Goal: Information Seeking & Learning: Check status

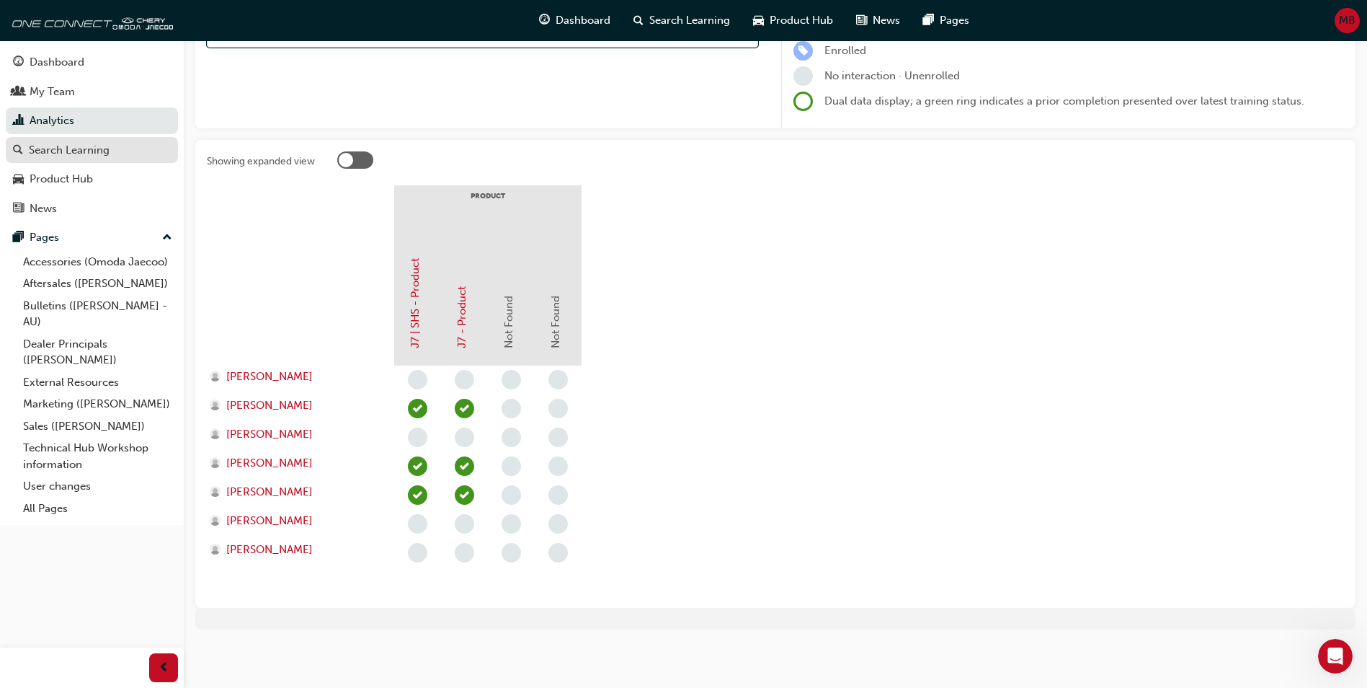
click at [74, 143] on div "Search Learning" at bounding box center [69, 150] width 81 height 17
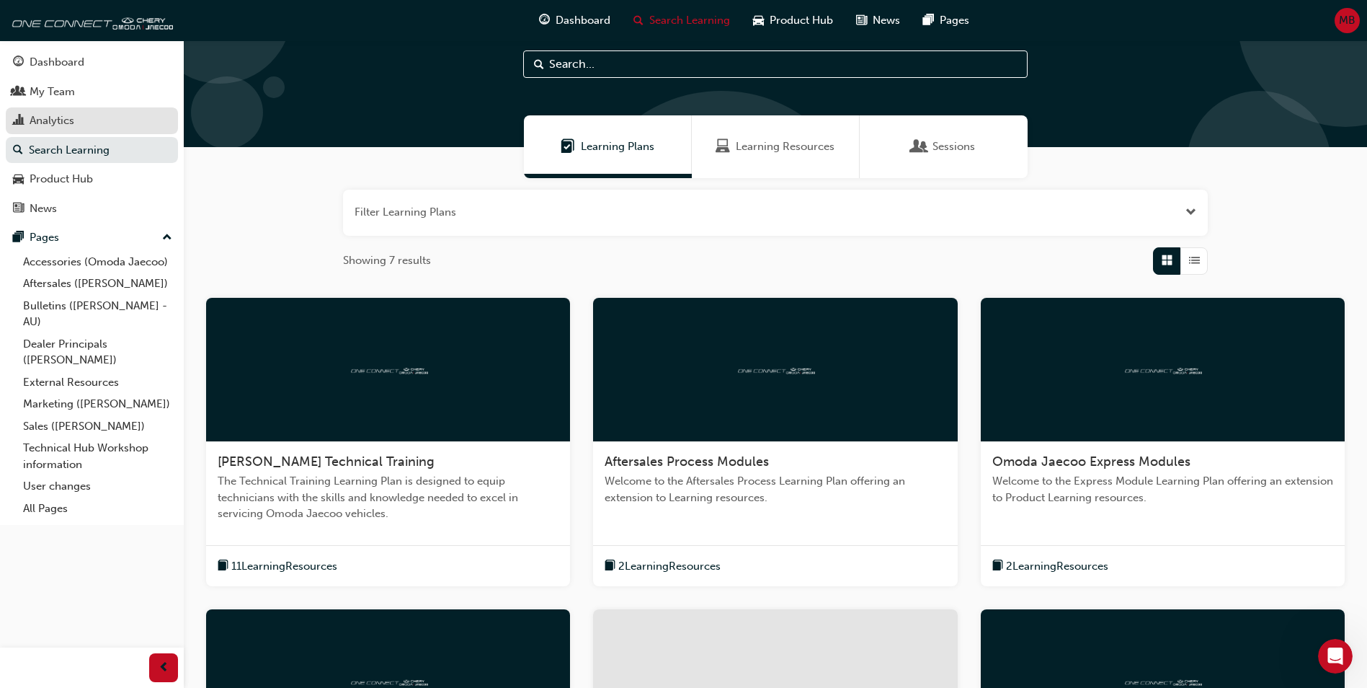
scroll to position [194, 0]
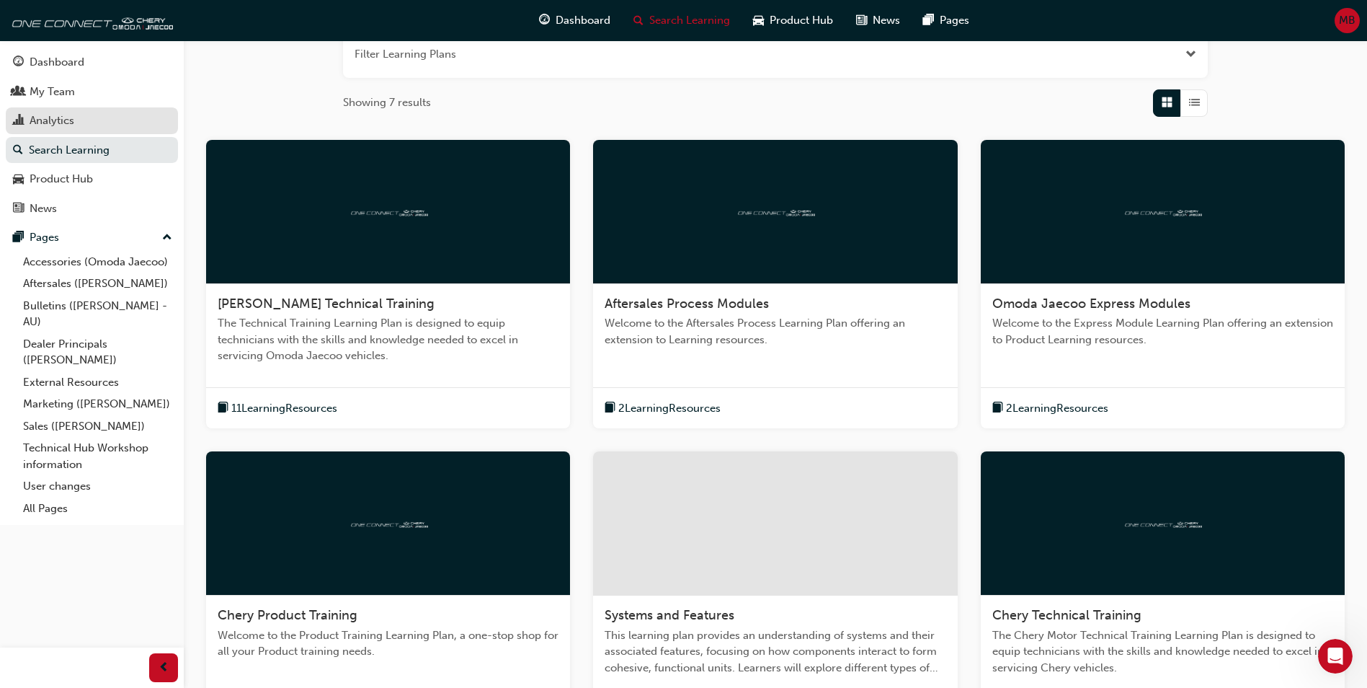
click at [52, 123] on div "Analytics" at bounding box center [52, 120] width 45 height 17
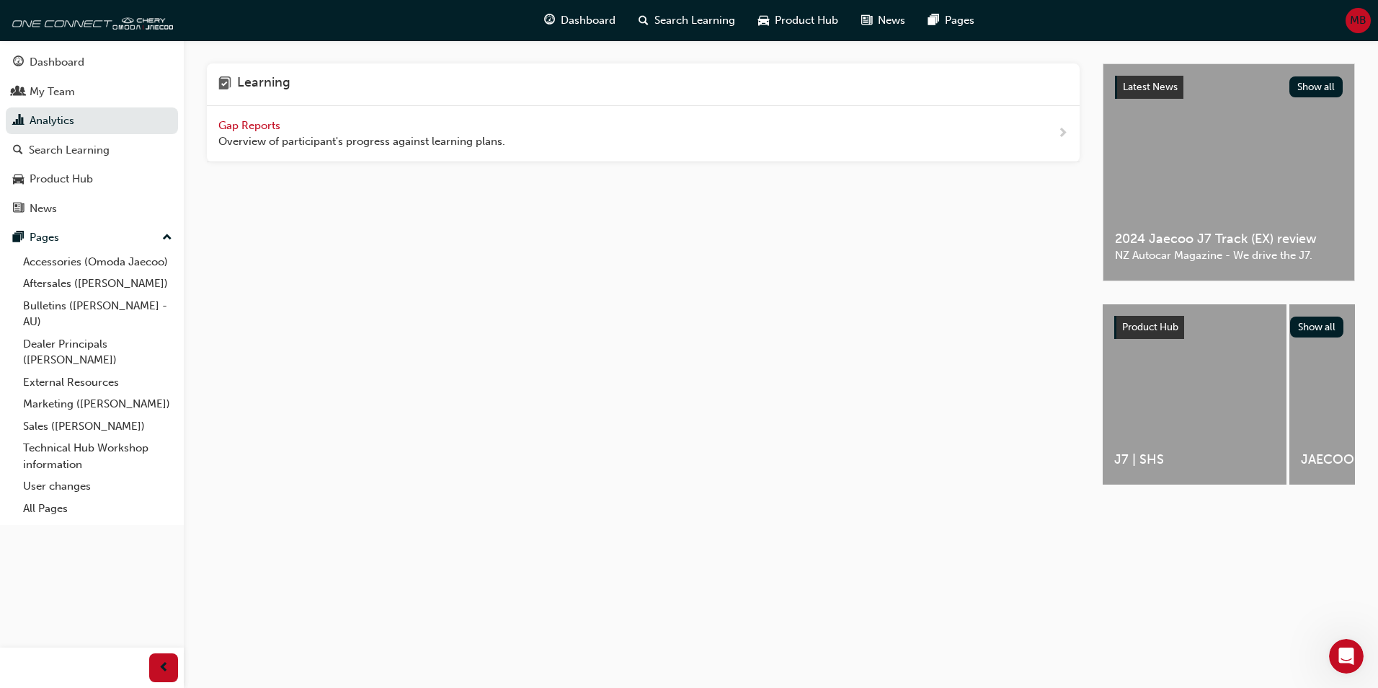
click at [249, 125] on span "Gap Reports" at bounding box center [250, 125] width 65 height 13
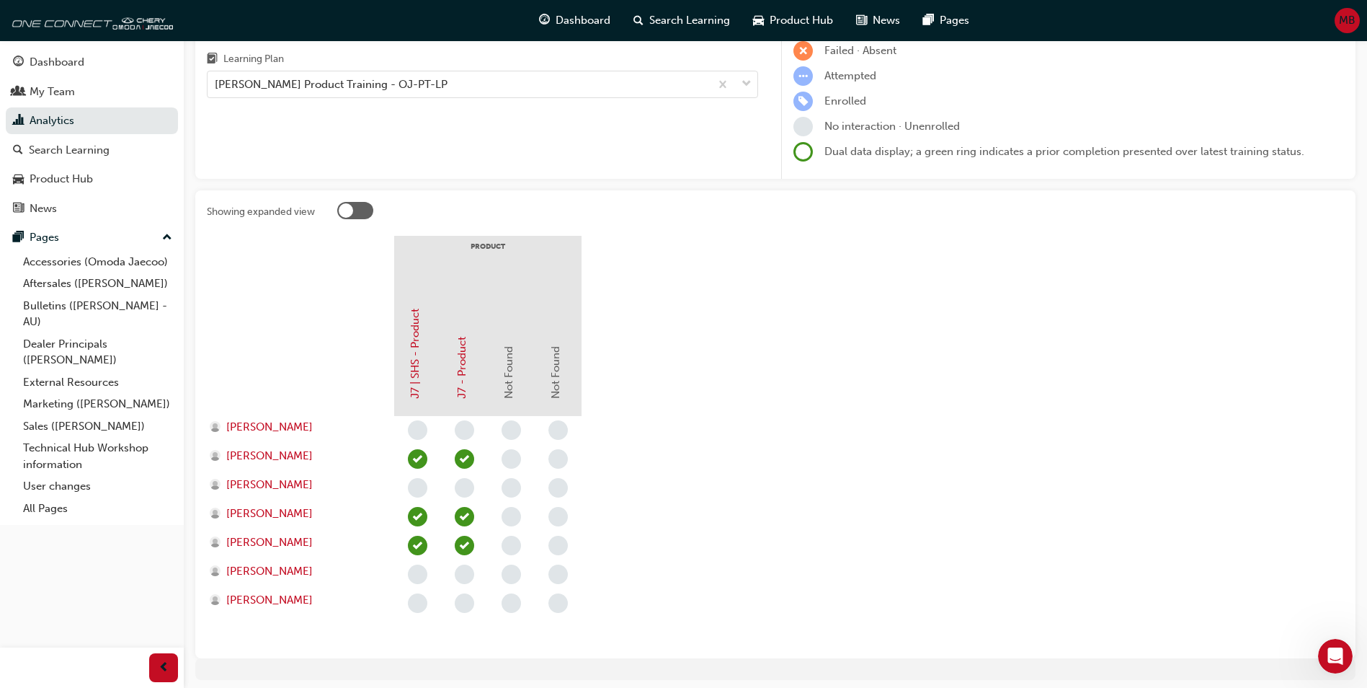
scroll to position [144, 0]
click at [521, 81] on div "[PERSON_NAME] Product Training - OJ-PT-LP" at bounding box center [459, 83] width 502 height 25
click at [216, 81] on input "Learning Plan [PERSON_NAME] Product Training - OJ-PT-LP" at bounding box center [215, 83] width 1 height 12
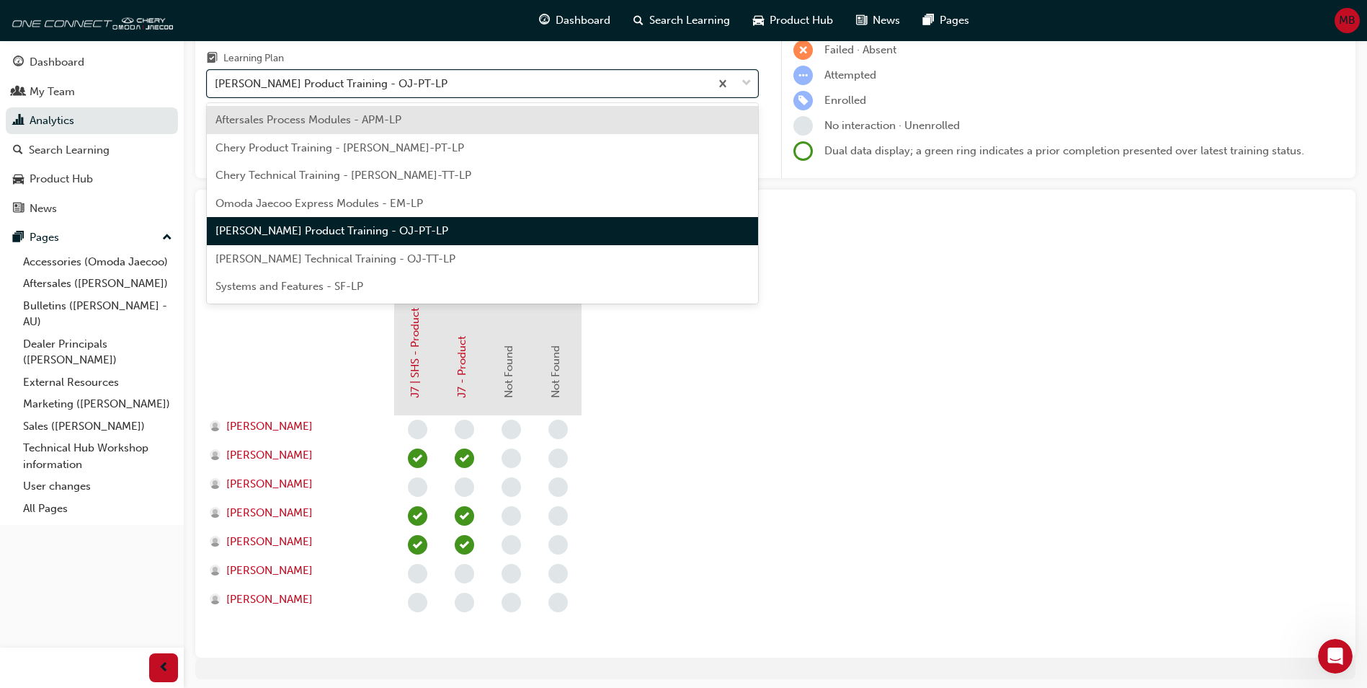
click at [461, 213] on div "Omoda Jaecoo Express Modules - EM-LP" at bounding box center [482, 204] width 551 height 28
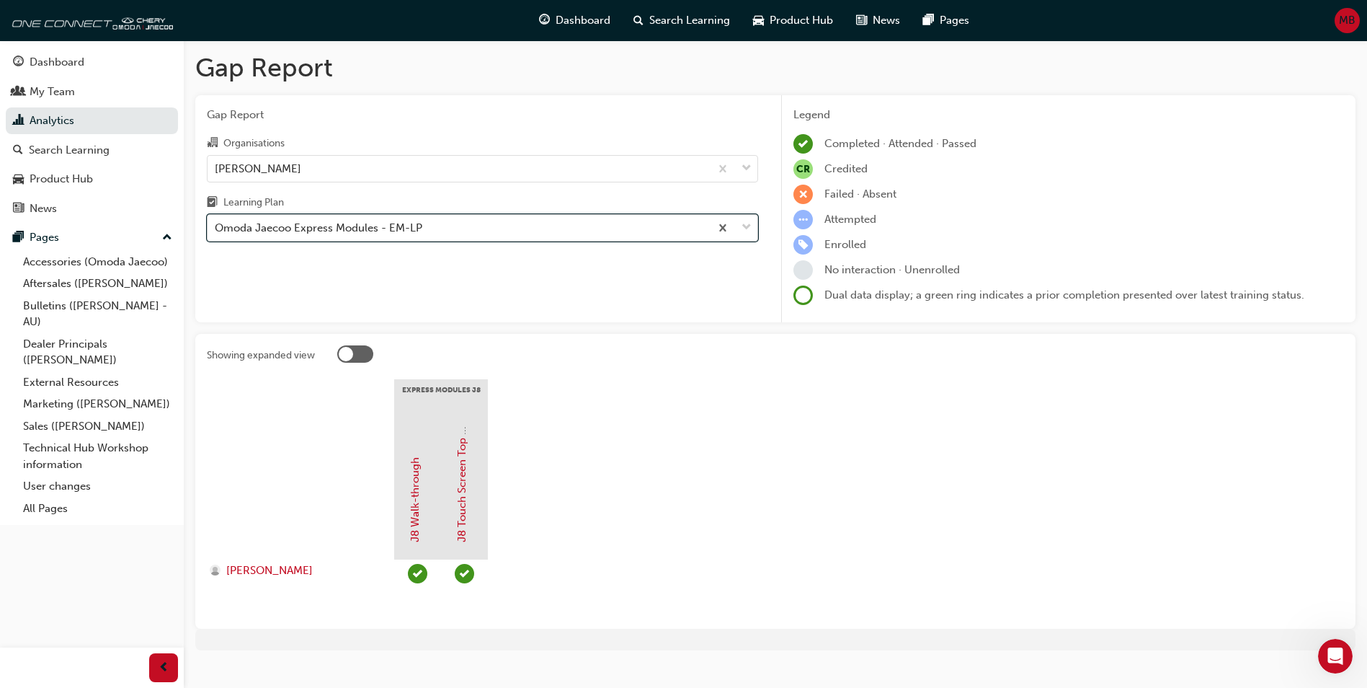
click at [319, 229] on div "Omoda Jaecoo Express Modules - EM-LP" at bounding box center [319, 228] width 208 height 17
click at [216, 229] on input "Learning Plan option Omoda Jaecoo Express Modules - EM-LP, selected. 0 results …" at bounding box center [215, 227] width 1 height 12
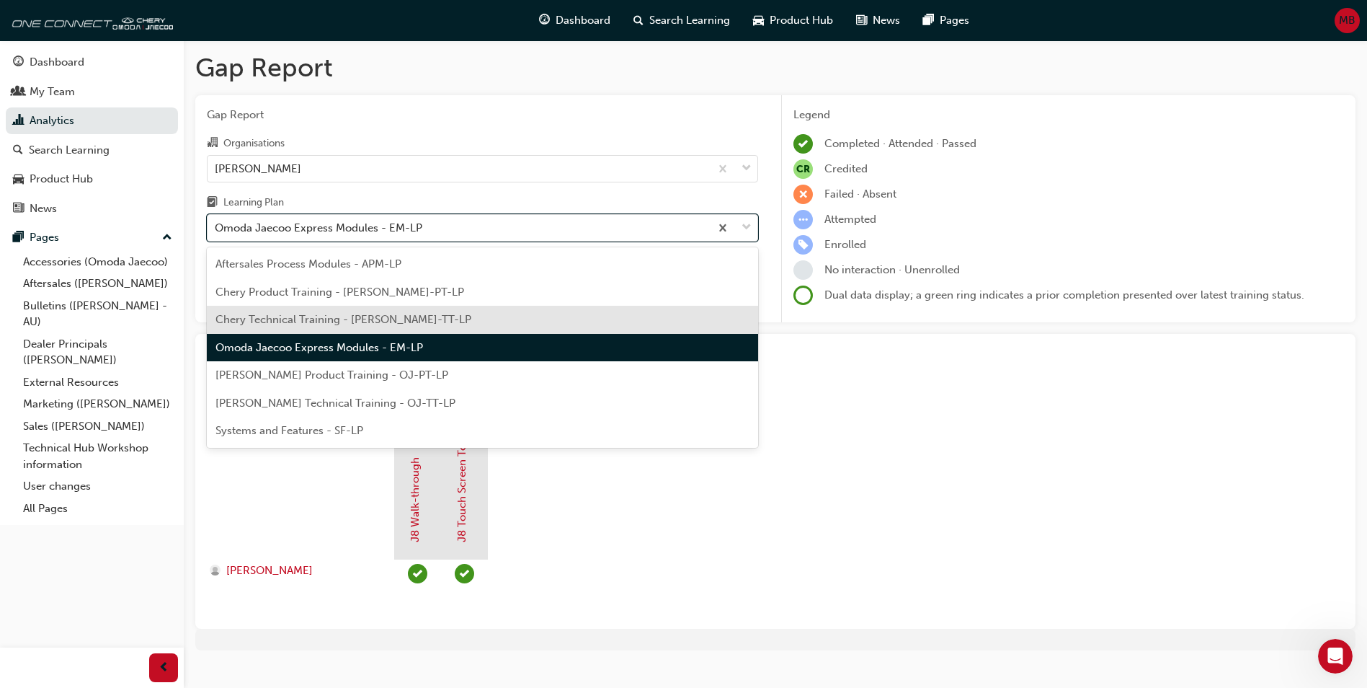
click at [314, 316] on span "Chery Technical Training - [PERSON_NAME]-TT-LP" at bounding box center [344, 319] width 256 height 13
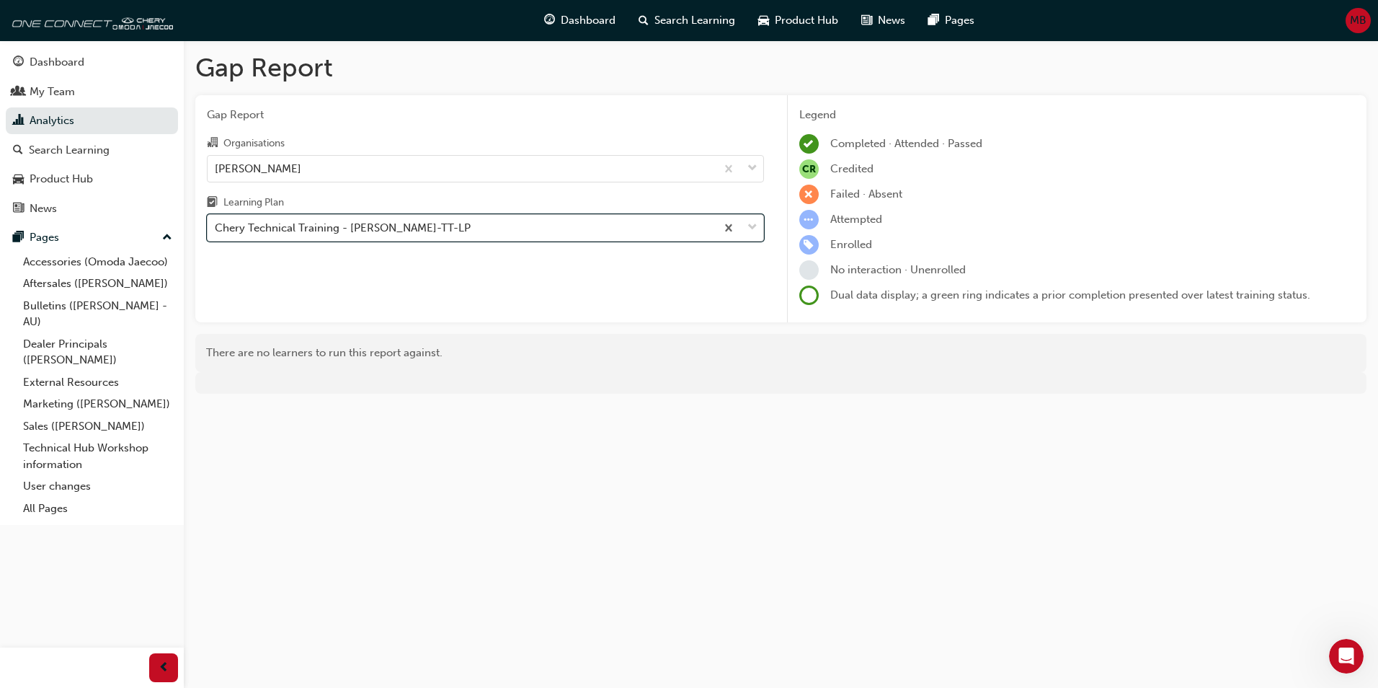
click at [331, 232] on div "Chery Technical Training - [PERSON_NAME]-TT-LP" at bounding box center [343, 228] width 256 height 17
click at [216, 232] on input "Learning Plan option Chery Technical Training - [PERSON_NAME]-TT-LP, selected. …" at bounding box center [215, 227] width 1 height 12
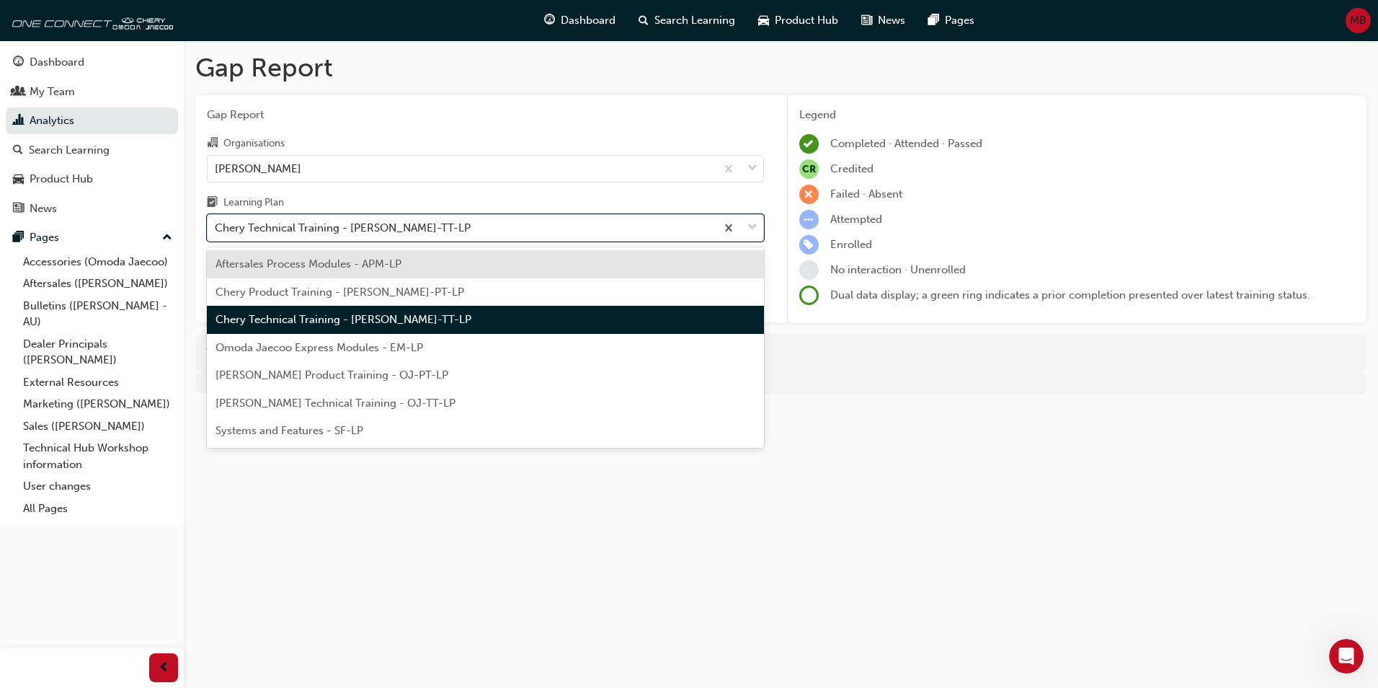
click at [327, 259] on span "Aftersales Process Modules - APM-LP" at bounding box center [309, 263] width 186 height 13
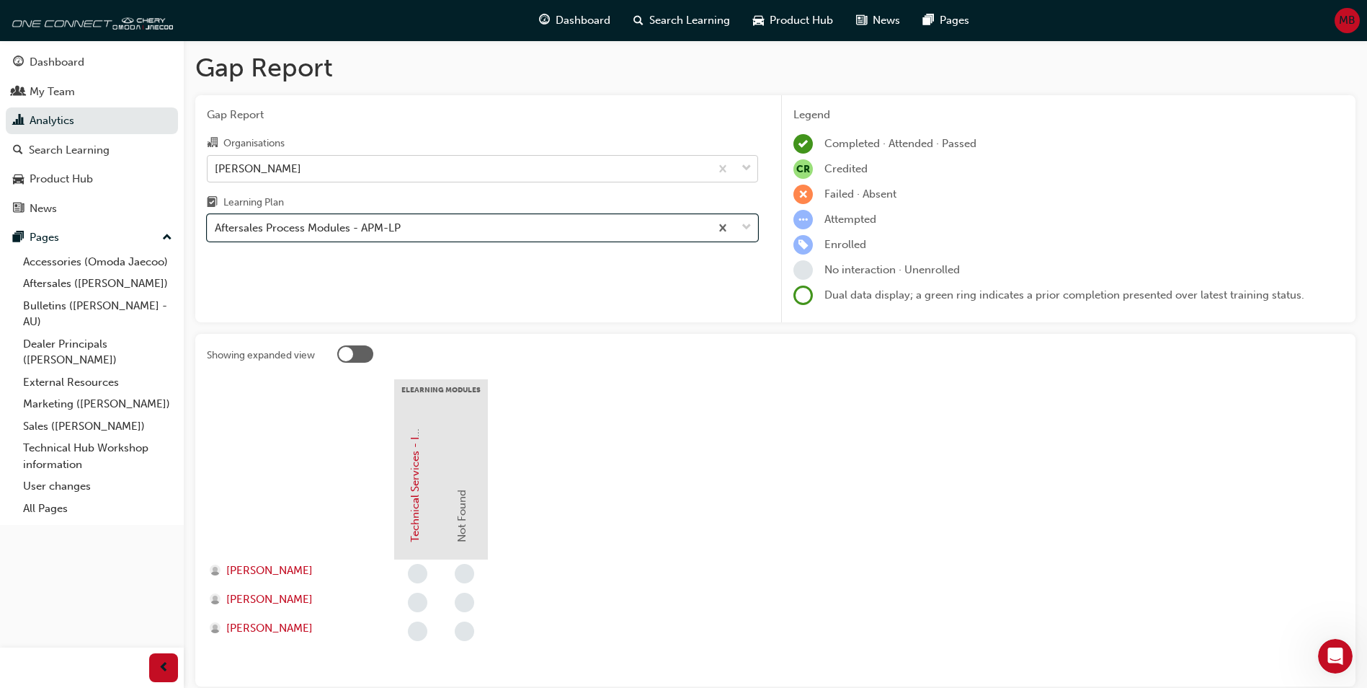
click at [301, 169] on div "[PERSON_NAME]" at bounding box center [258, 168] width 87 height 17
click at [216, 169] on input "Organisations [PERSON_NAME]" at bounding box center [215, 167] width 1 height 12
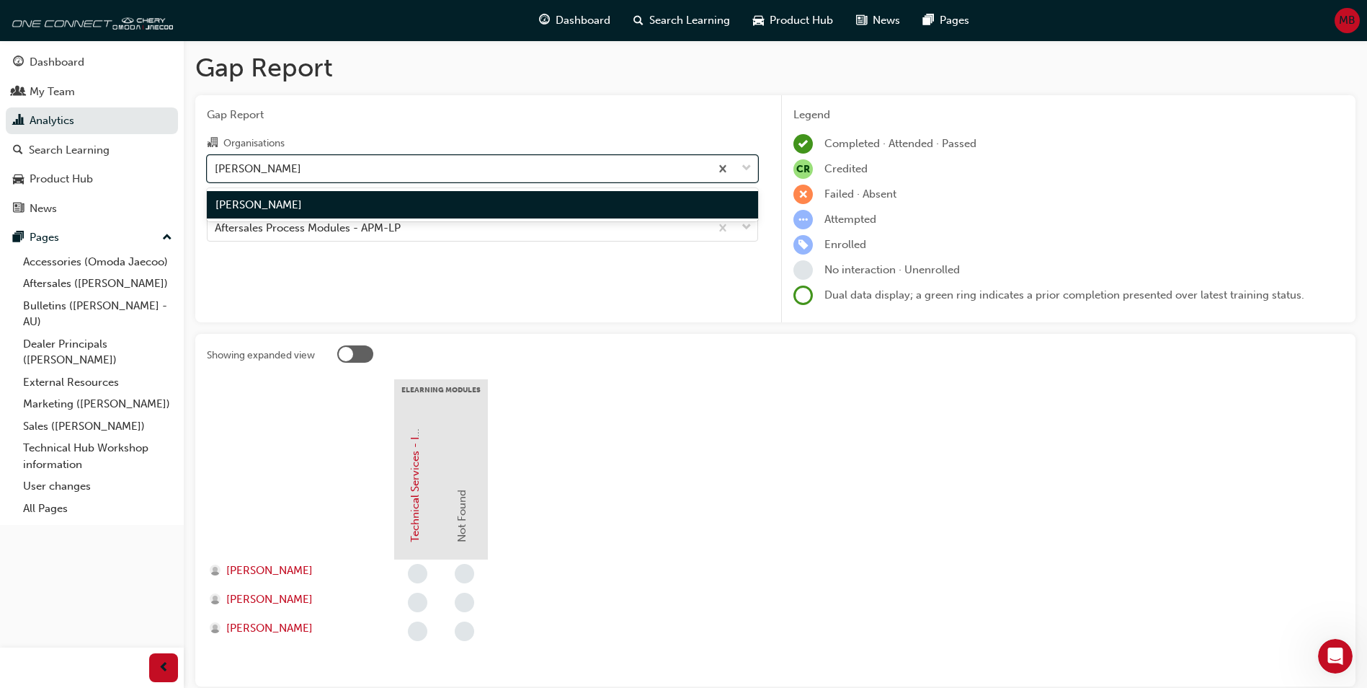
click at [327, 177] on div "[PERSON_NAME]" at bounding box center [459, 168] width 502 height 25
click at [216, 174] on input "Organisations option [PERSON_NAME] focused, 1 of 1. 1 result available. Use Up …" at bounding box center [215, 167] width 1 height 12
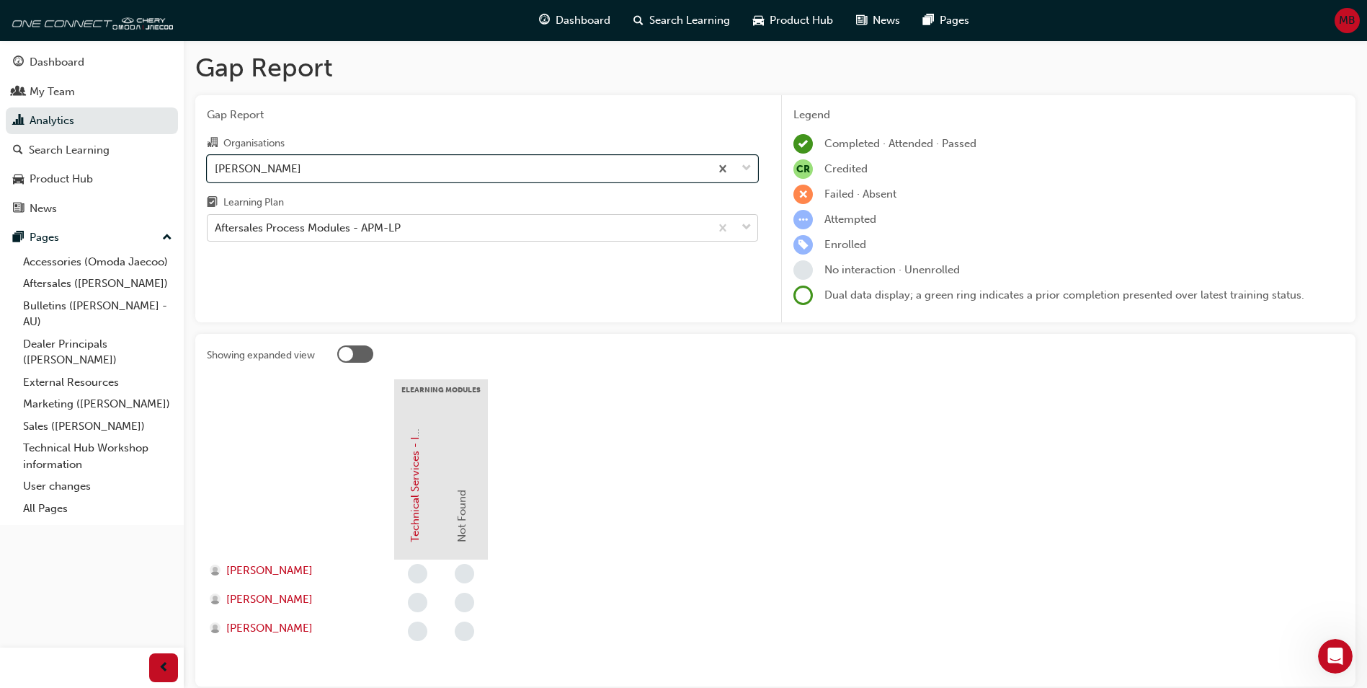
click at [324, 227] on div "Aftersales Process Modules - APM-LP" at bounding box center [308, 228] width 186 height 17
click at [216, 227] on input "Learning Plan Aftersales Process Modules - APM-LP" at bounding box center [215, 227] width 1 height 12
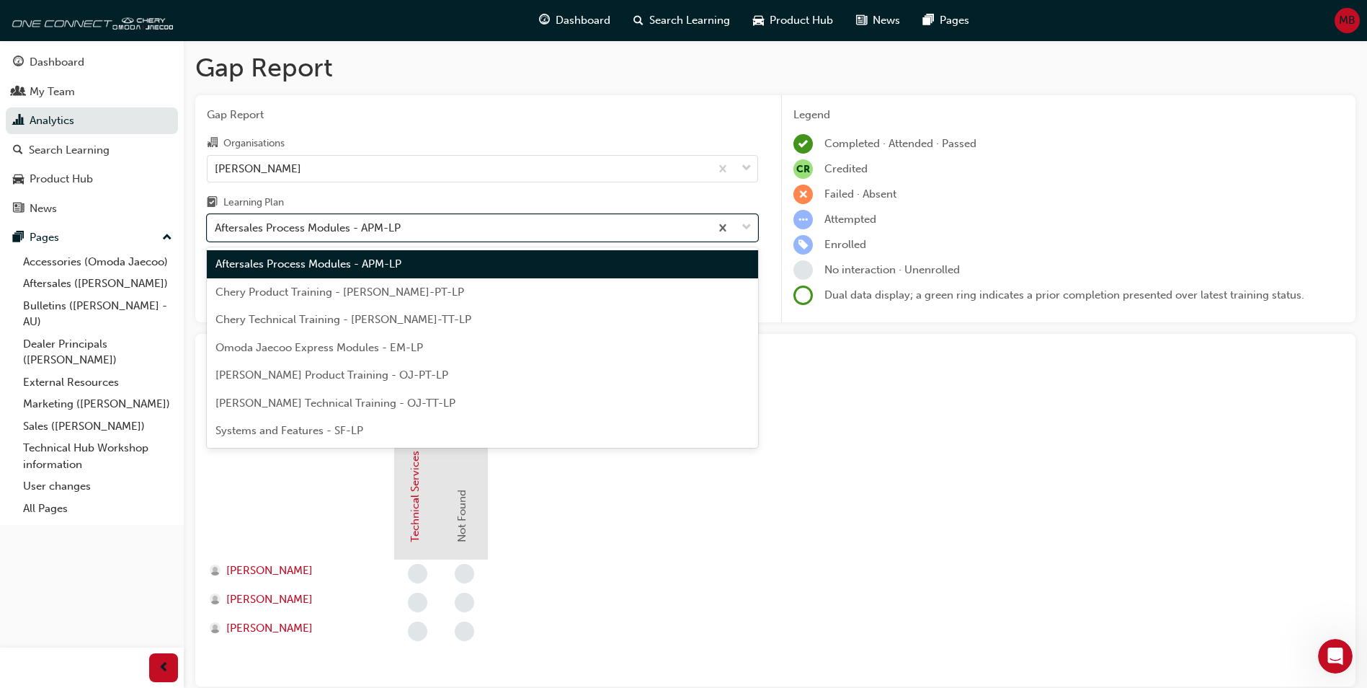
click at [332, 430] on span "Systems and Features - SF-LP" at bounding box center [290, 430] width 148 height 13
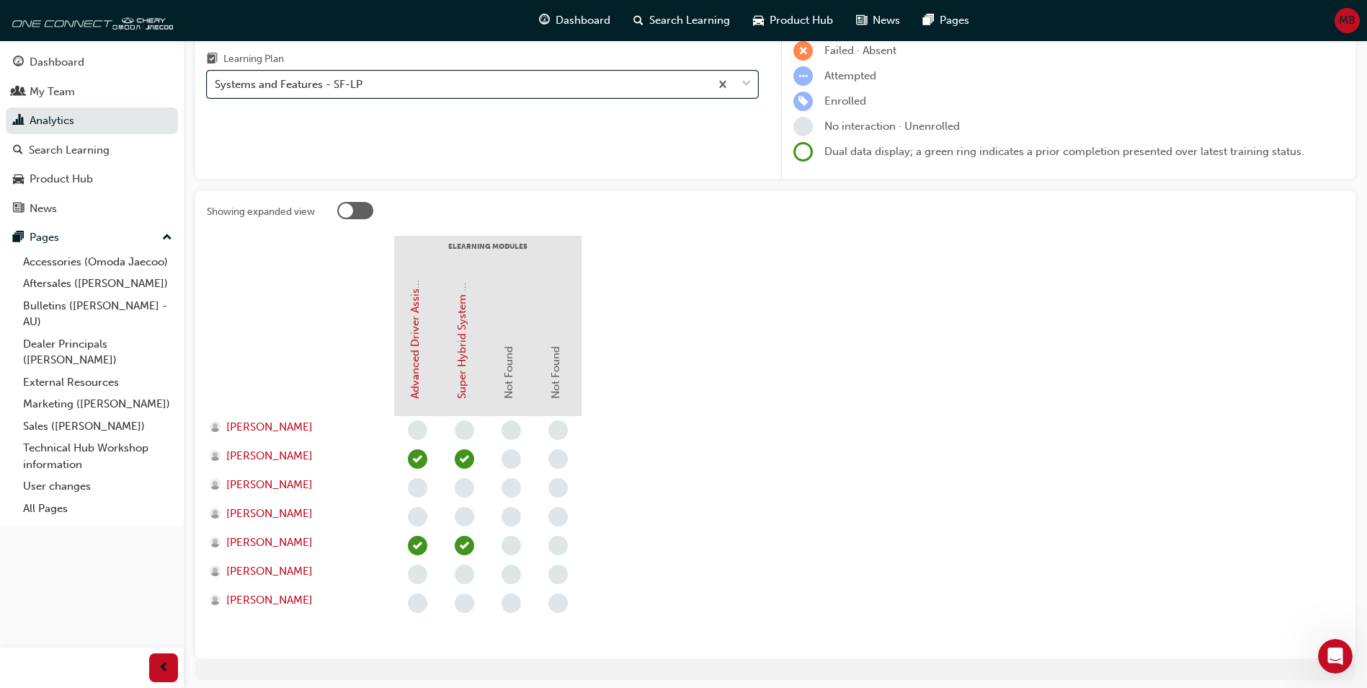
scroll to position [144, 0]
click at [354, 79] on div "Systems and Features - SF-LP" at bounding box center [289, 84] width 148 height 17
click at [216, 79] on input "Learning Plan option Systems and Features - SF-LP, selected. 0 results availabl…" at bounding box center [215, 83] width 1 height 12
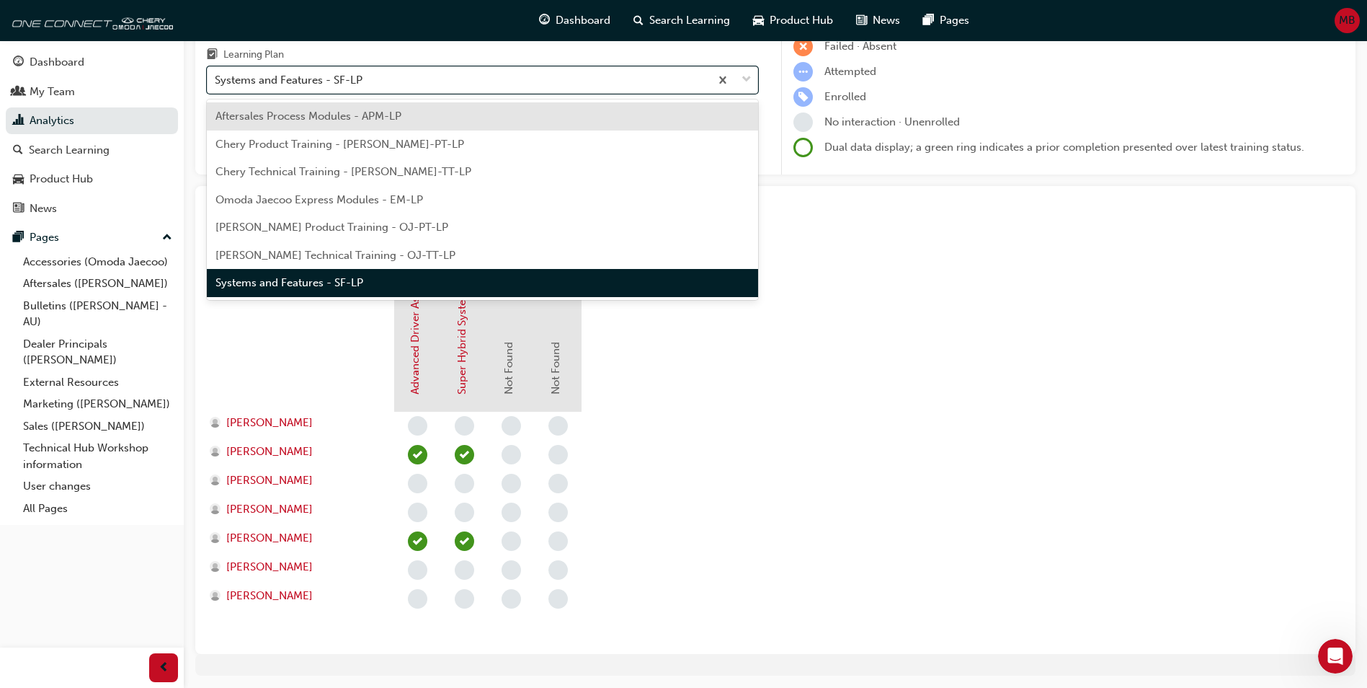
scroll to position [148, 0]
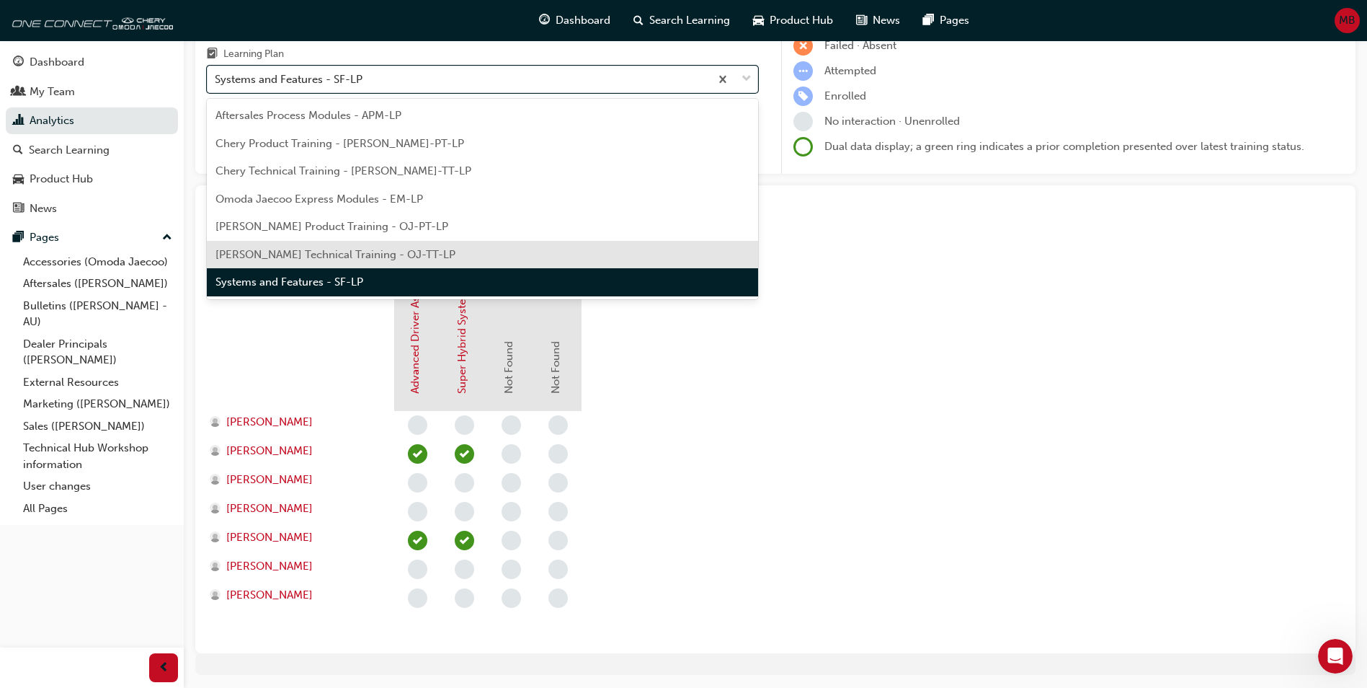
click at [331, 257] on span "[PERSON_NAME] Technical Training - OJ-TT-LP" at bounding box center [336, 254] width 240 height 13
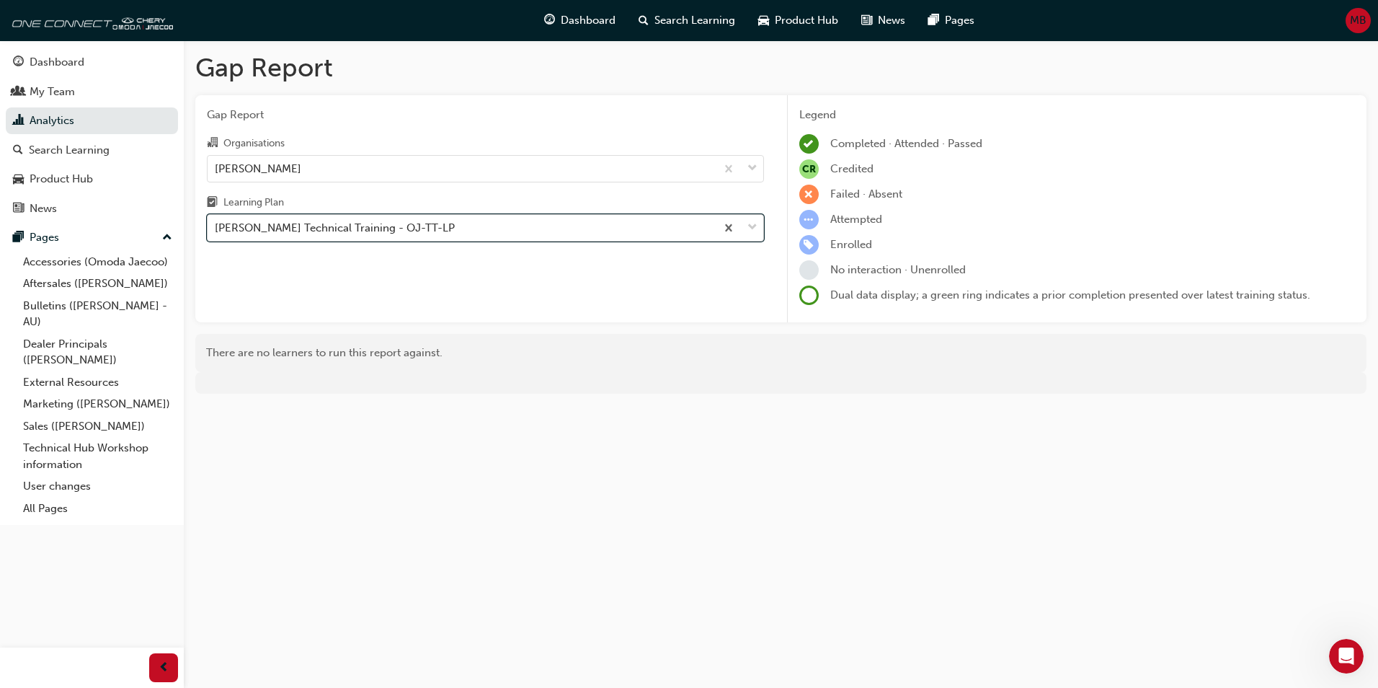
click at [405, 232] on div "[PERSON_NAME] Technical Training - OJ-TT-LP" at bounding box center [335, 228] width 240 height 17
click at [216, 232] on input "Learning Plan option Omoda Jaecoo Technical Training - OJ-TT-LP, selected. 0 re…" at bounding box center [215, 227] width 1 height 12
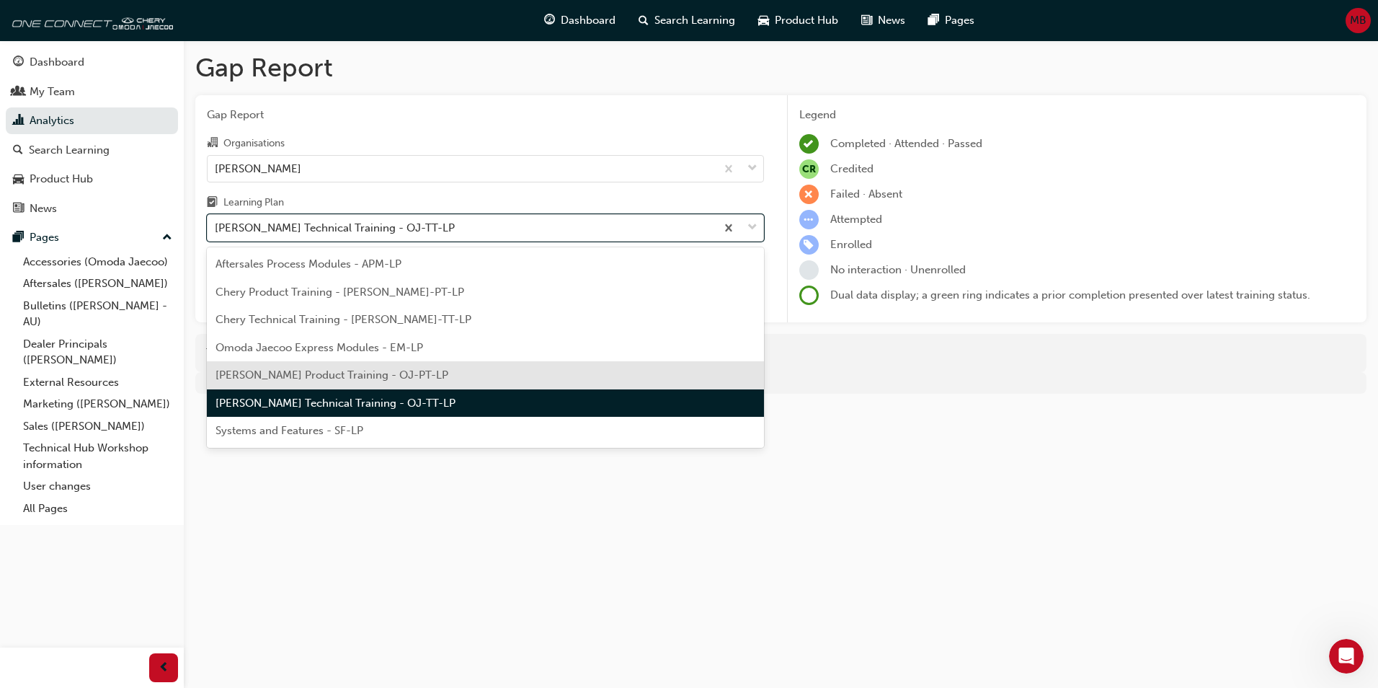
click at [373, 371] on span "[PERSON_NAME] Product Training - OJ-PT-LP" at bounding box center [332, 374] width 233 height 13
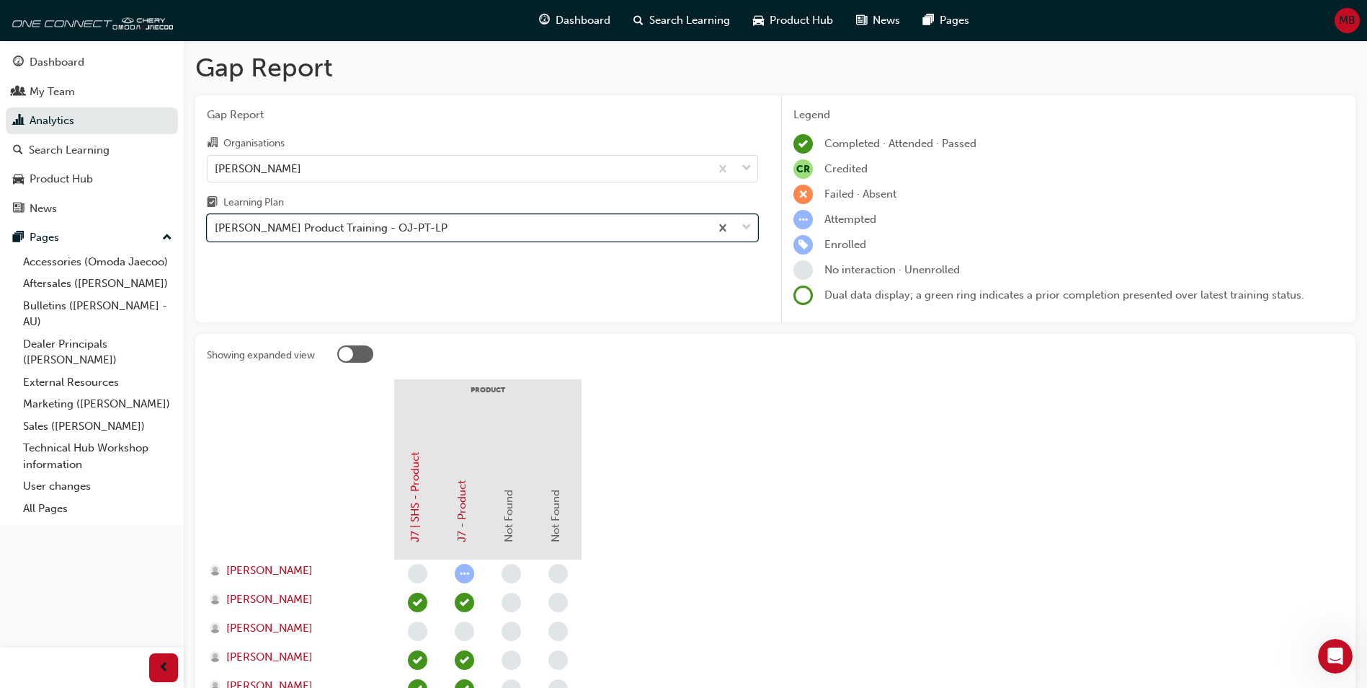
click at [401, 237] on div "[PERSON_NAME] Product Training - OJ-PT-LP" at bounding box center [459, 228] width 502 height 25
click at [216, 234] on input "Learning Plan option [PERSON_NAME] Product Training - OJ-PT-LP, selected. 0 res…" at bounding box center [215, 227] width 1 height 12
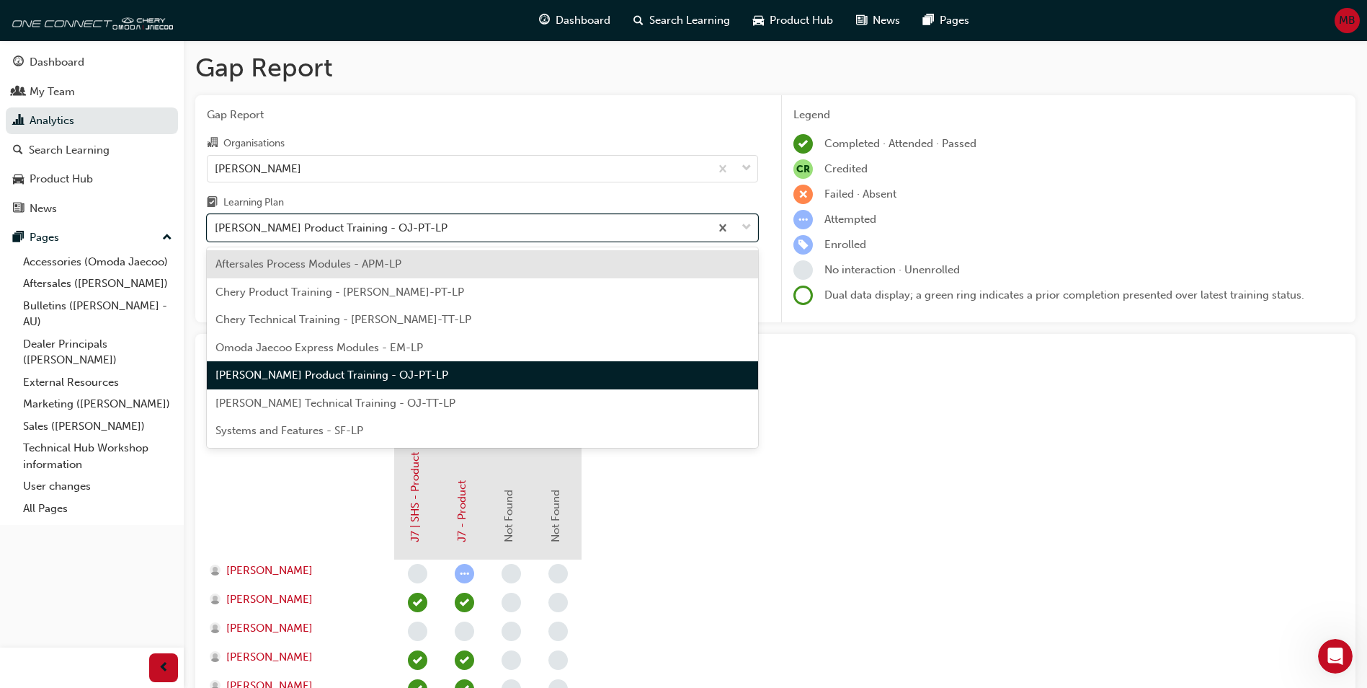
click at [324, 427] on span "Systems and Features - SF-LP" at bounding box center [290, 430] width 148 height 13
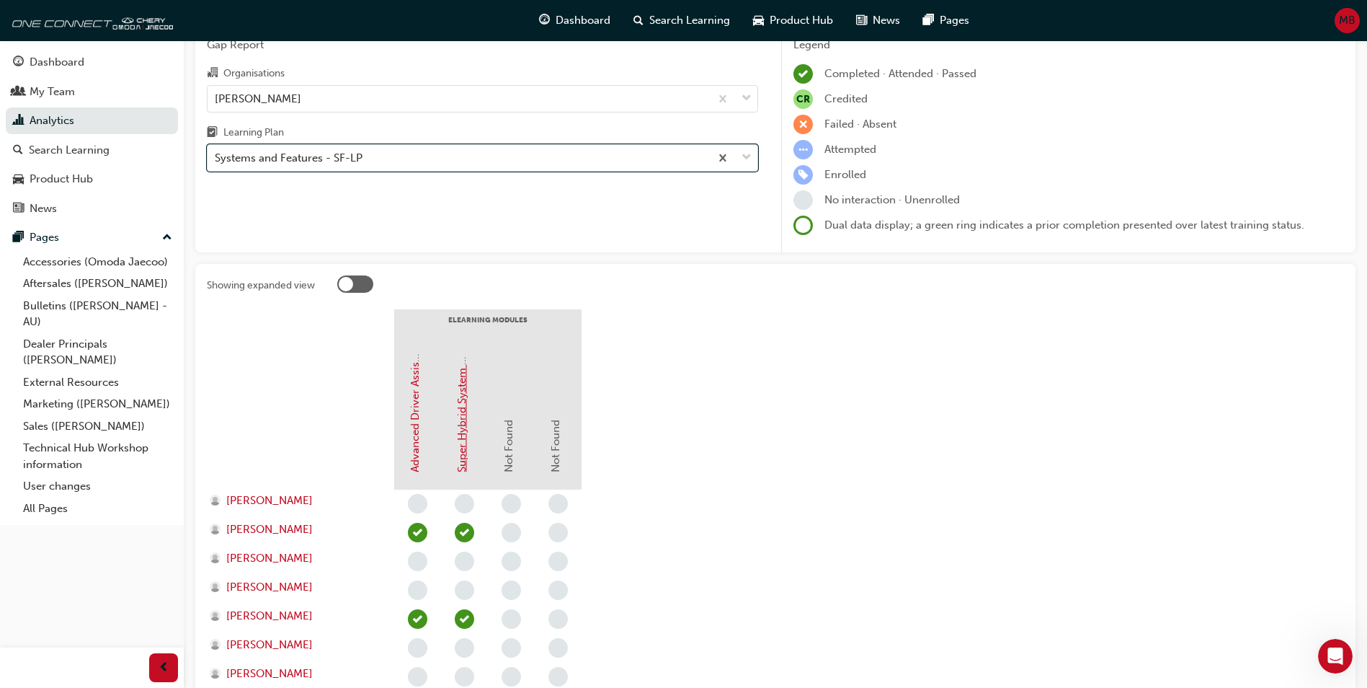
scroll to position [71, 0]
click at [340, 160] on div "Systems and Features - SF-LP" at bounding box center [289, 157] width 148 height 17
click at [216, 160] on input "Learning Plan option Systems and Features - SF-LP, selected. 0 results availabl…" at bounding box center [215, 157] width 1 height 12
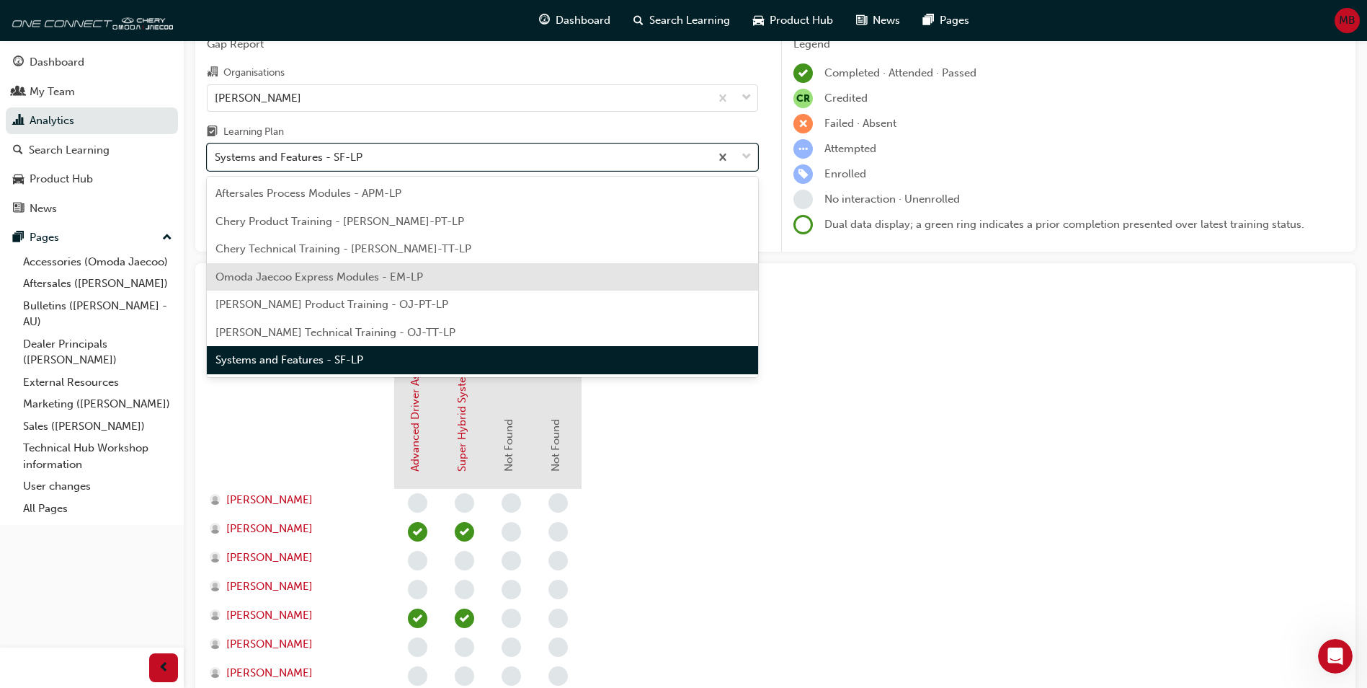
click at [309, 275] on span "Omoda Jaecoo Express Modules - EM-LP" at bounding box center [320, 276] width 208 height 13
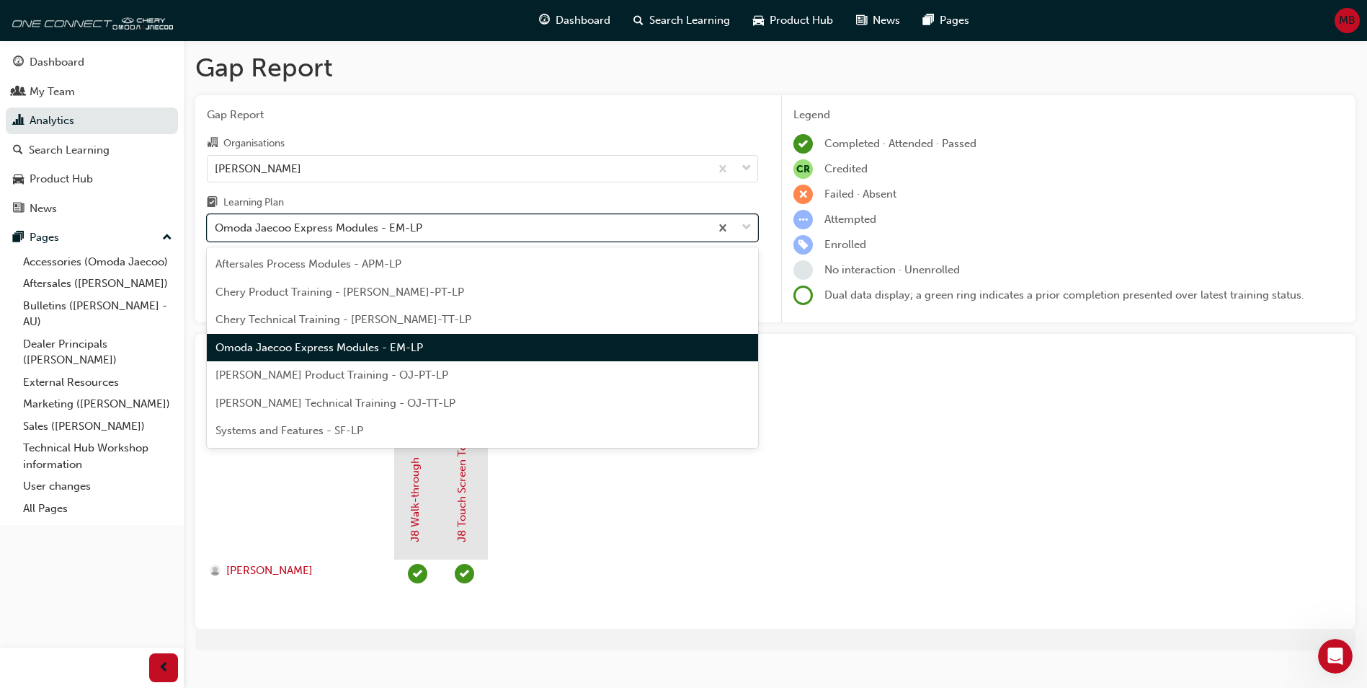
click at [332, 222] on div "Omoda Jaecoo Express Modules - EM-LP" at bounding box center [319, 228] width 208 height 17
click at [216, 222] on input "Learning Plan option Omoda Jaecoo Express Modules - EM-LP, selected. option Omo…" at bounding box center [215, 227] width 1 height 12
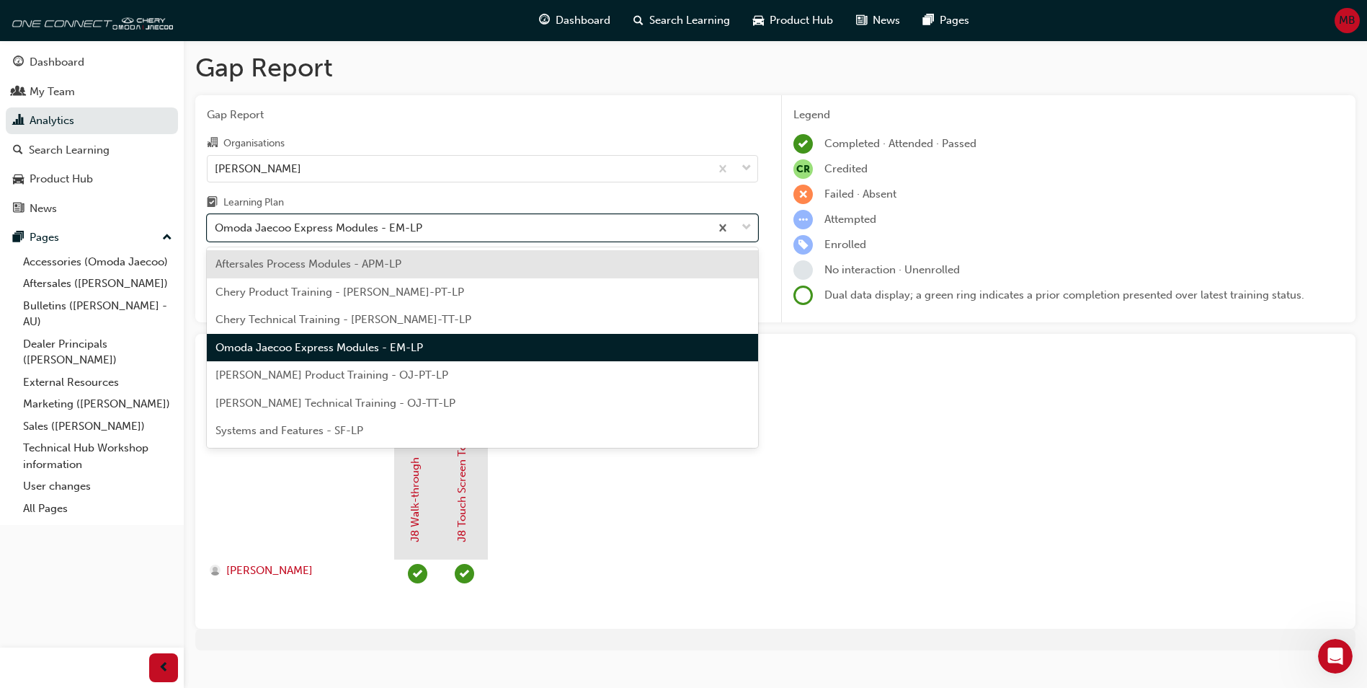
click at [340, 372] on span "[PERSON_NAME] Product Training - OJ-PT-LP" at bounding box center [332, 374] width 233 height 13
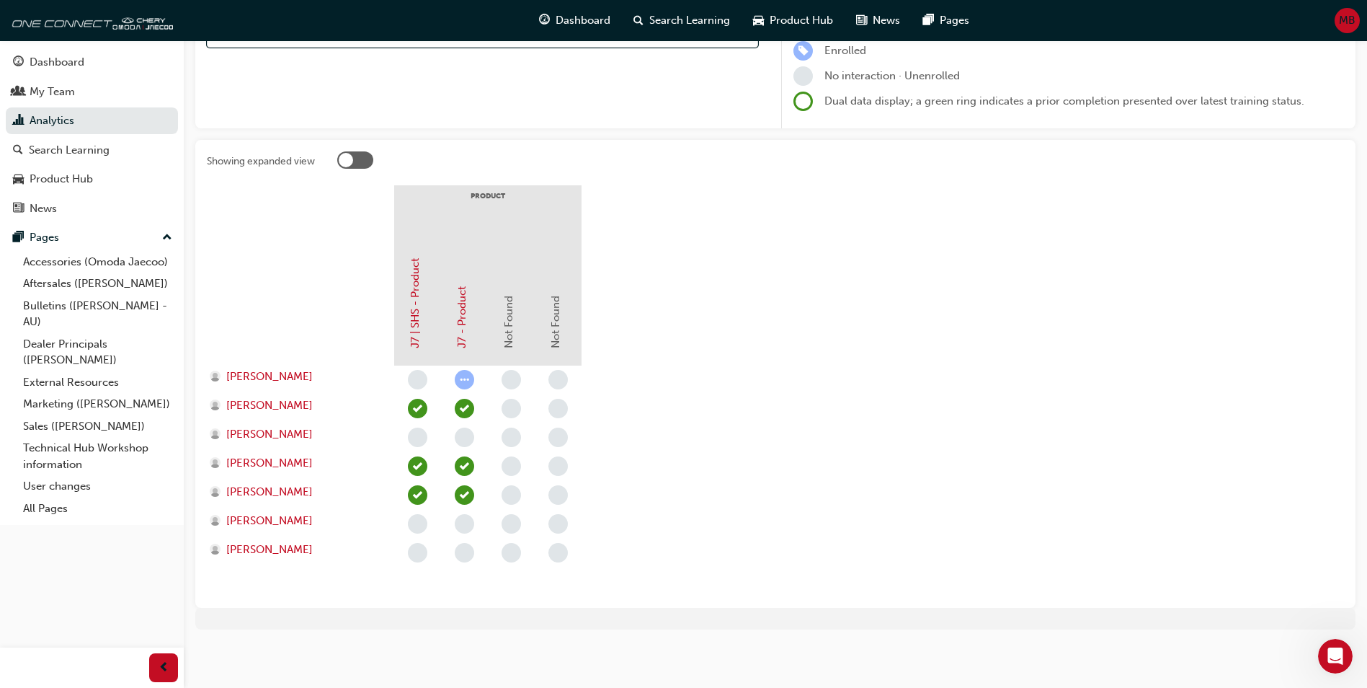
scroll to position [195, 0]
click at [36, 86] on div "My Team" at bounding box center [52, 92] width 45 height 17
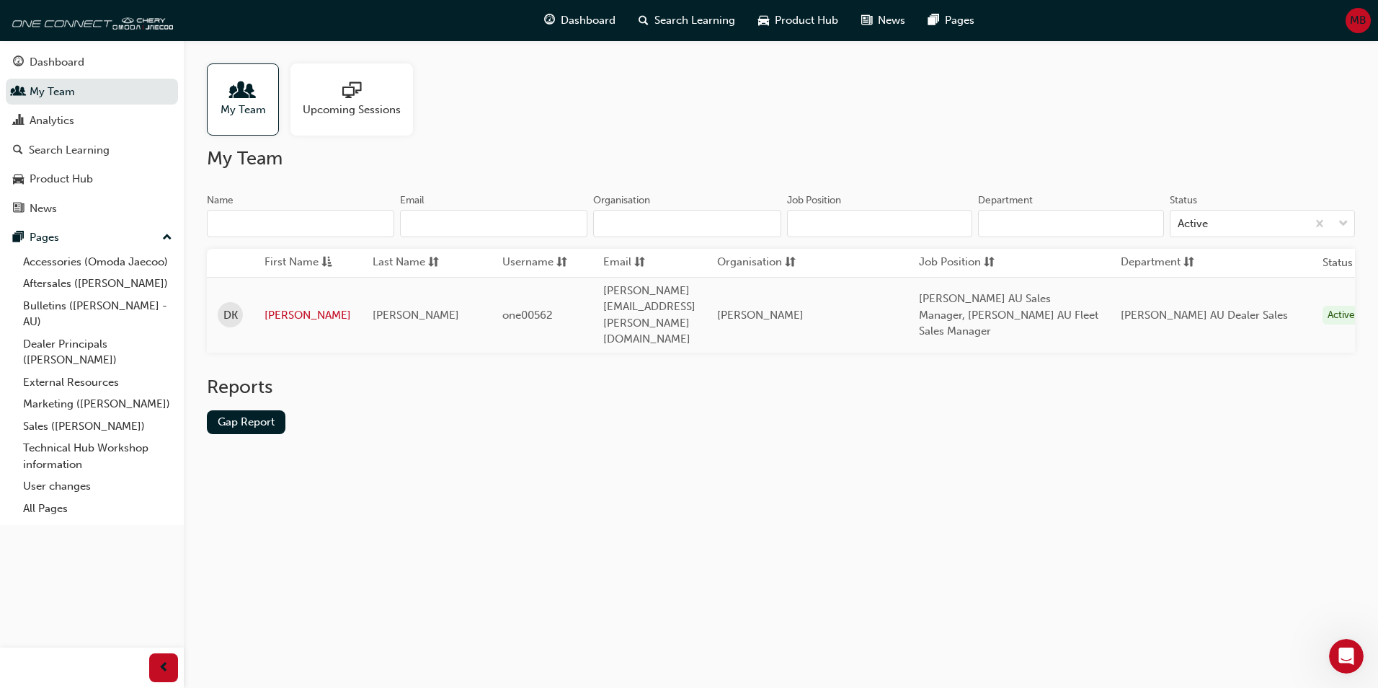
click at [352, 110] on span "Upcoming Sessions" at bounding box center [352, 110] width 98 height 17
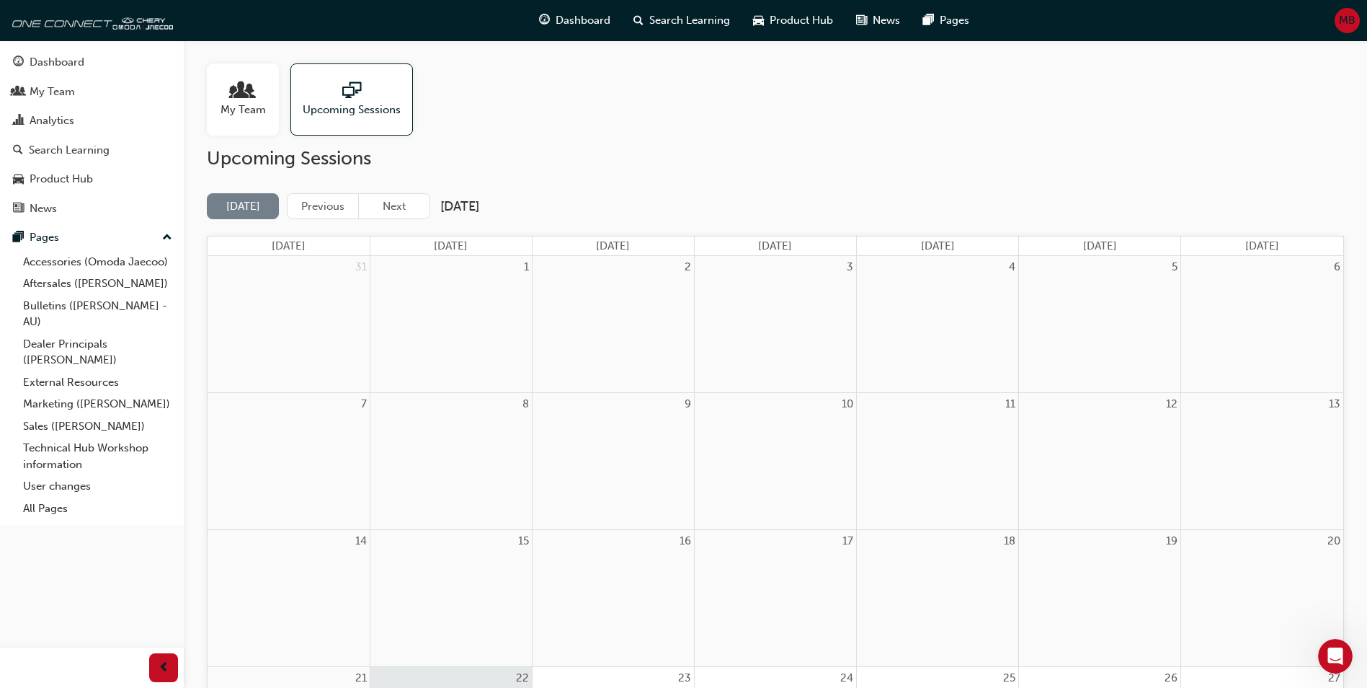
click at [252, 102] on span "My Team" at bounding box center [243, 110] width 45 height 17
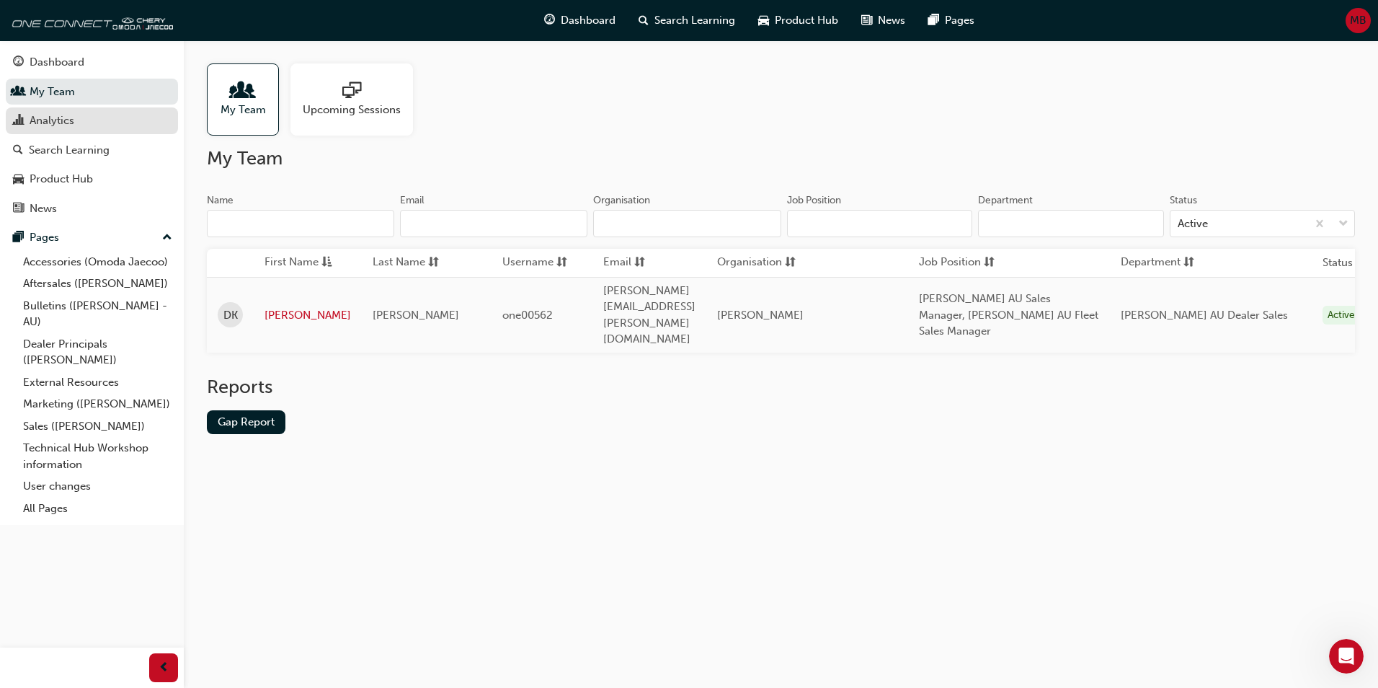
click at [59, 120] on div "Analytics" at bounding box center [52, 120] width 45 height 17
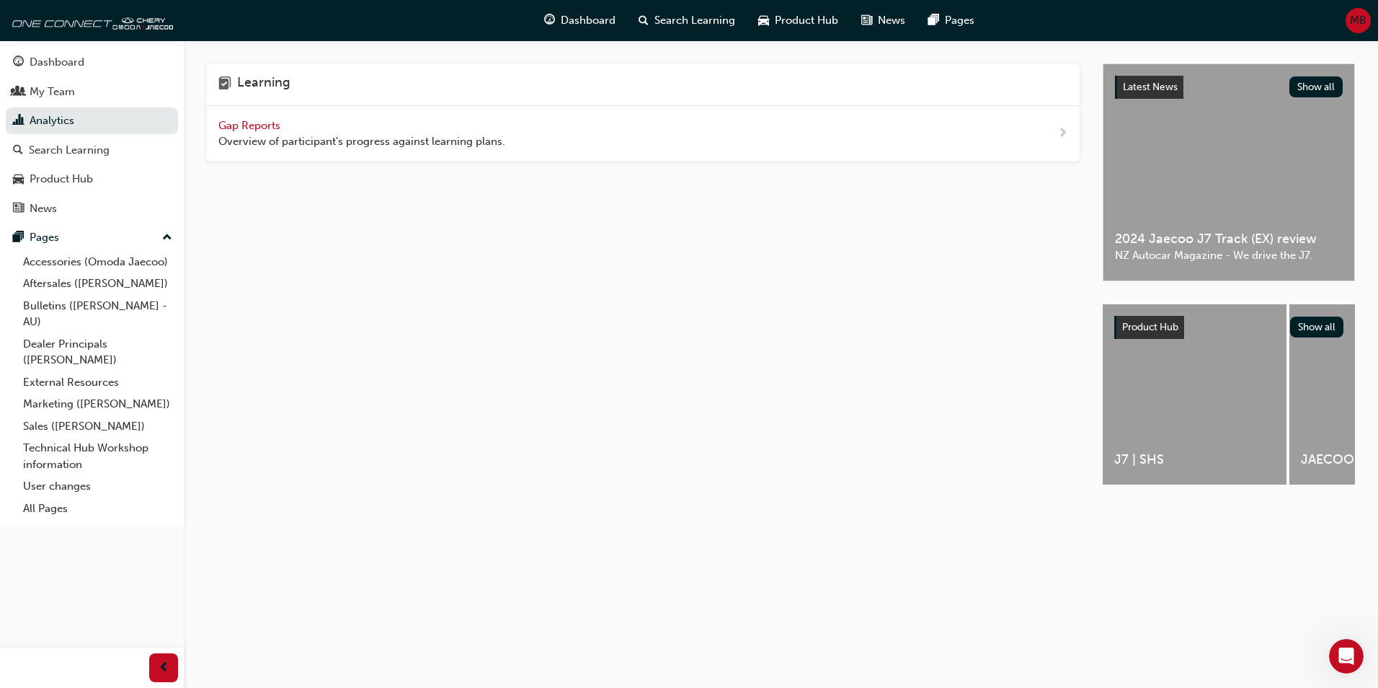
click at [229, 123] on span "Gap Reports" at bounding box center [250, 125] width 65 height 13
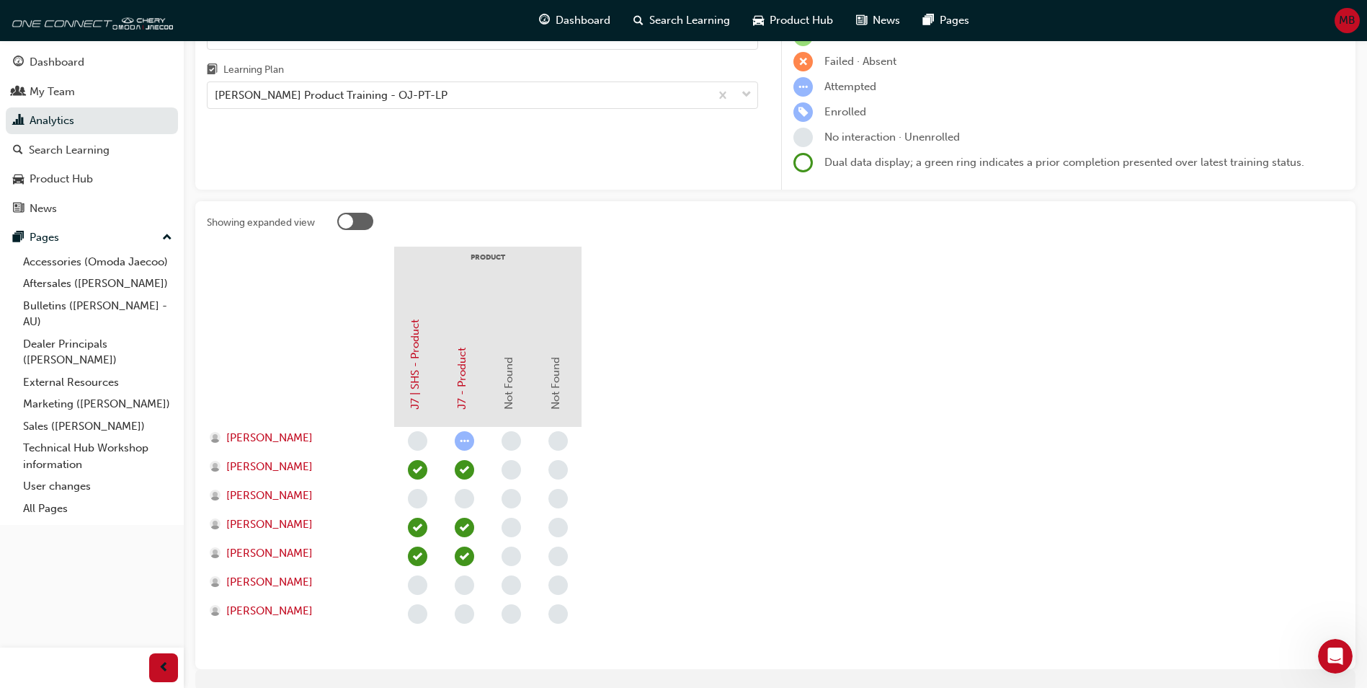
scroll to position [195, 0]
